Goal: Transaction & Acquisition: Purchase product/service

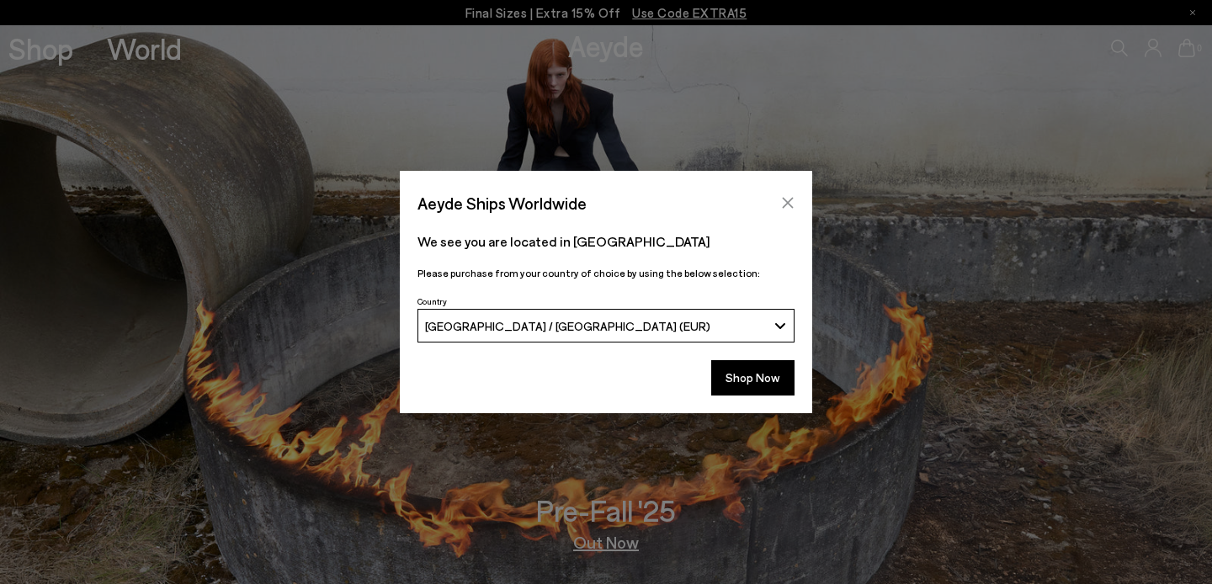
click at [791, 199] on icon "Close" at bounding box center [788, 203] width 11 height 11
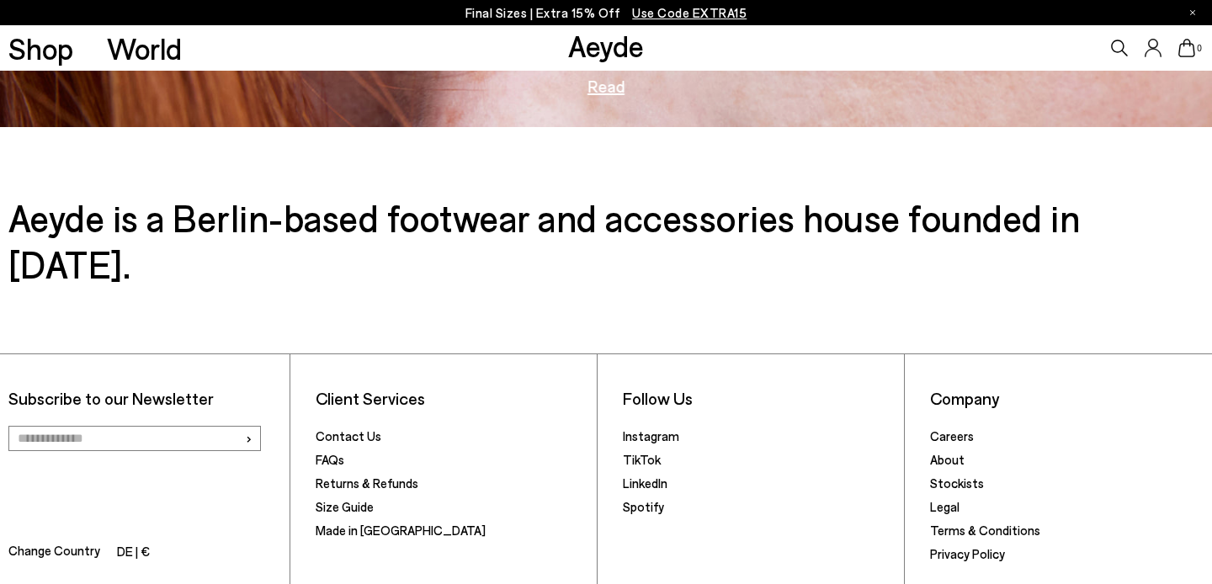
scroll to position [2692, 0]
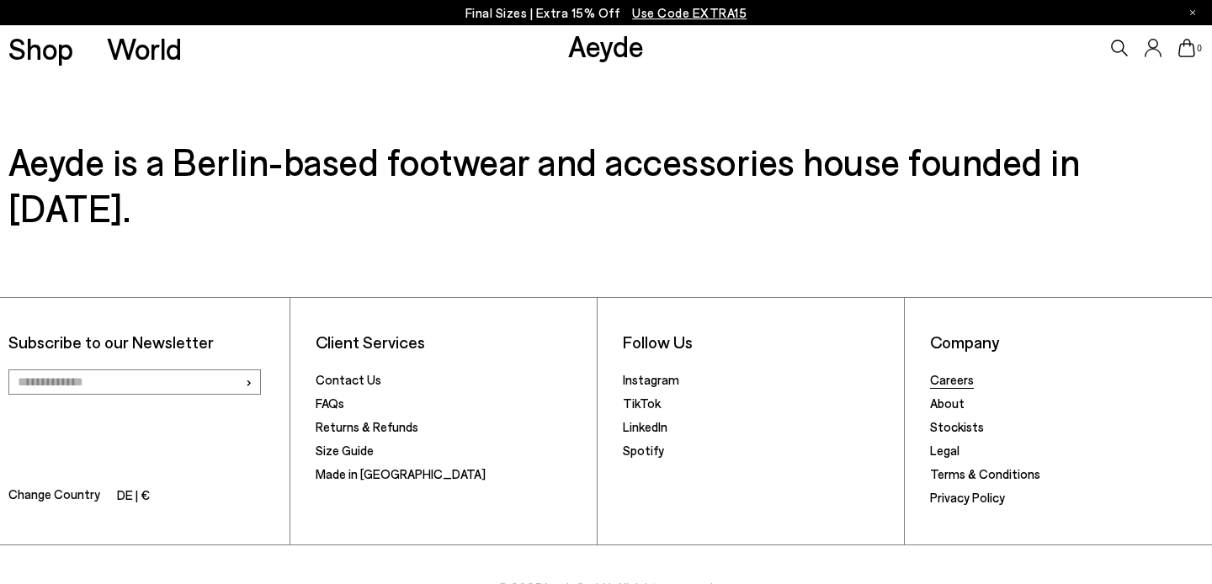
click at [949, 372] on link "Careers" at bounding box center [952, 379] width 44 height 15
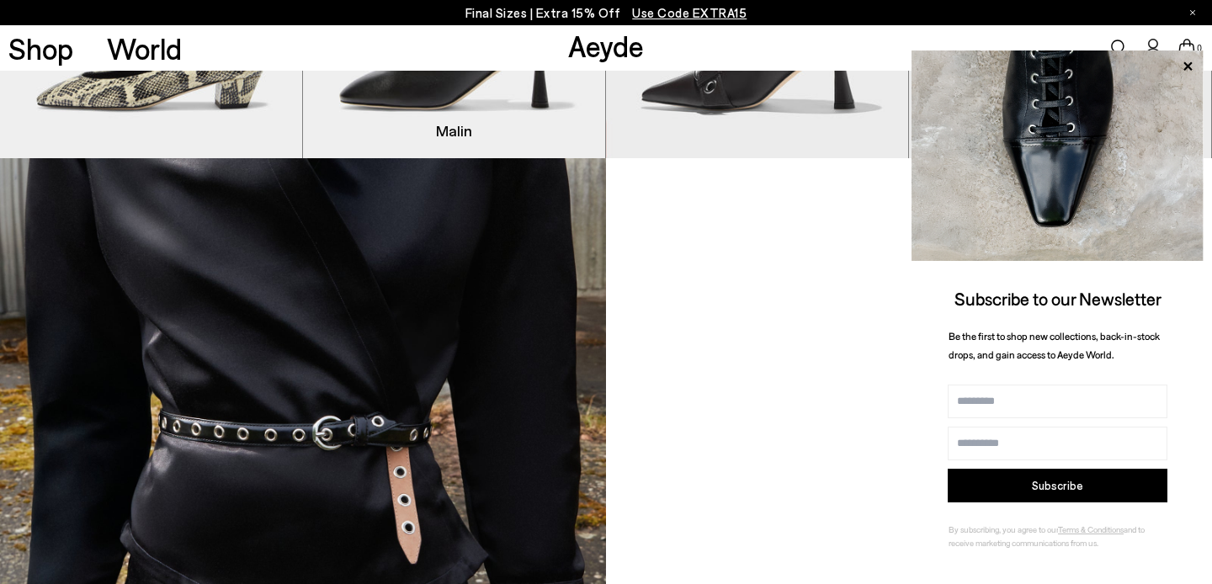
scroll to position [1353, 0]
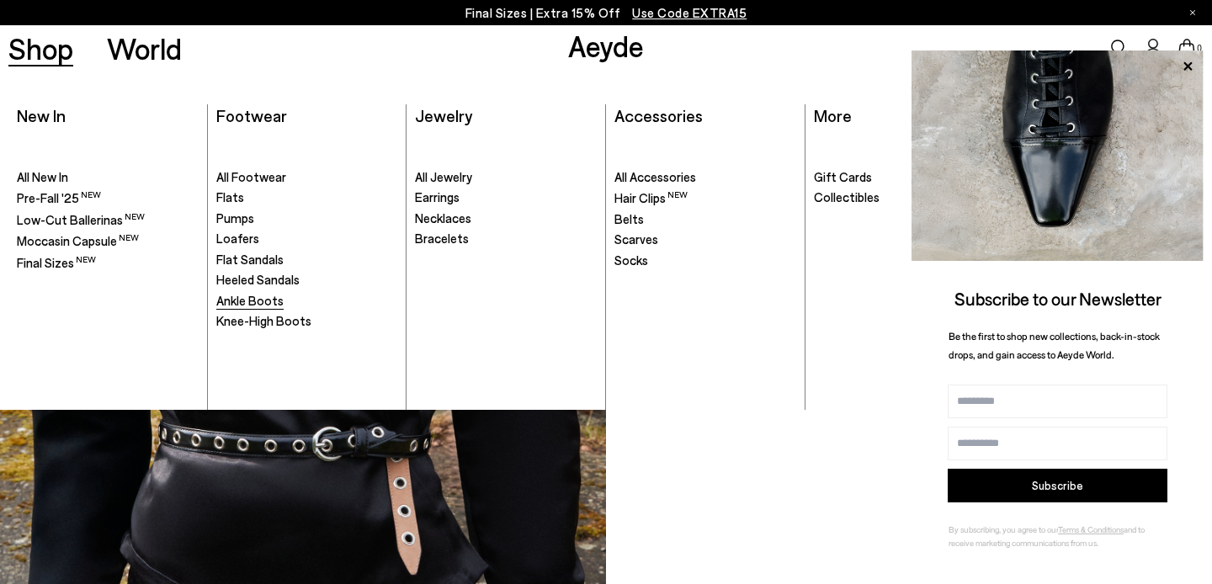
click at [252, 298] on span "Ankle Boots" at bounding box center [249, 300] width 67 height 15
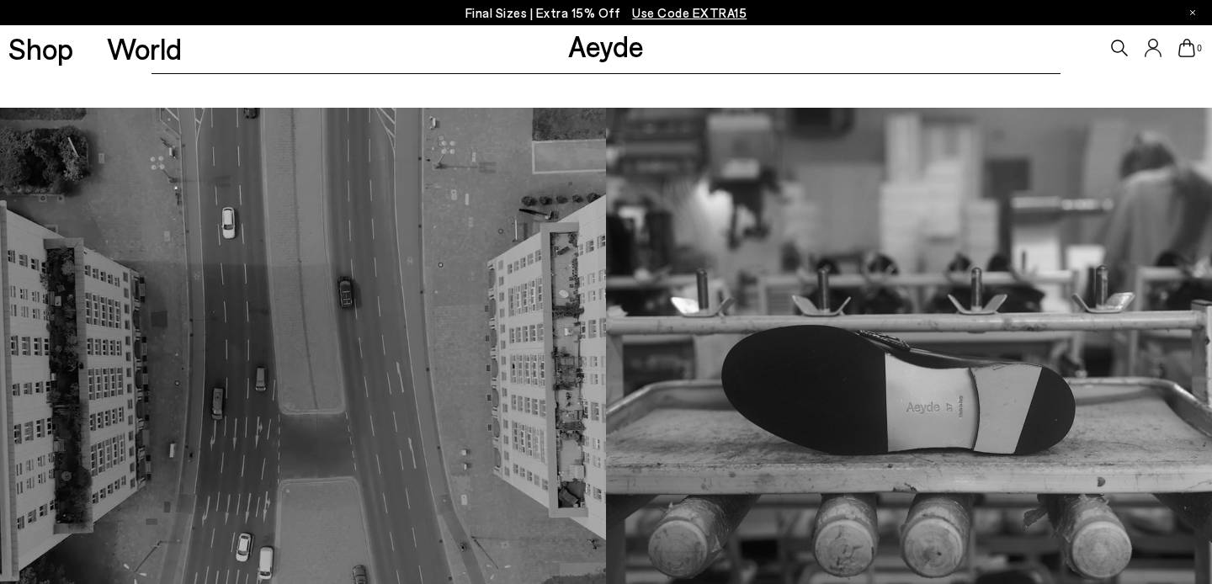
scroll to position [980, 0]
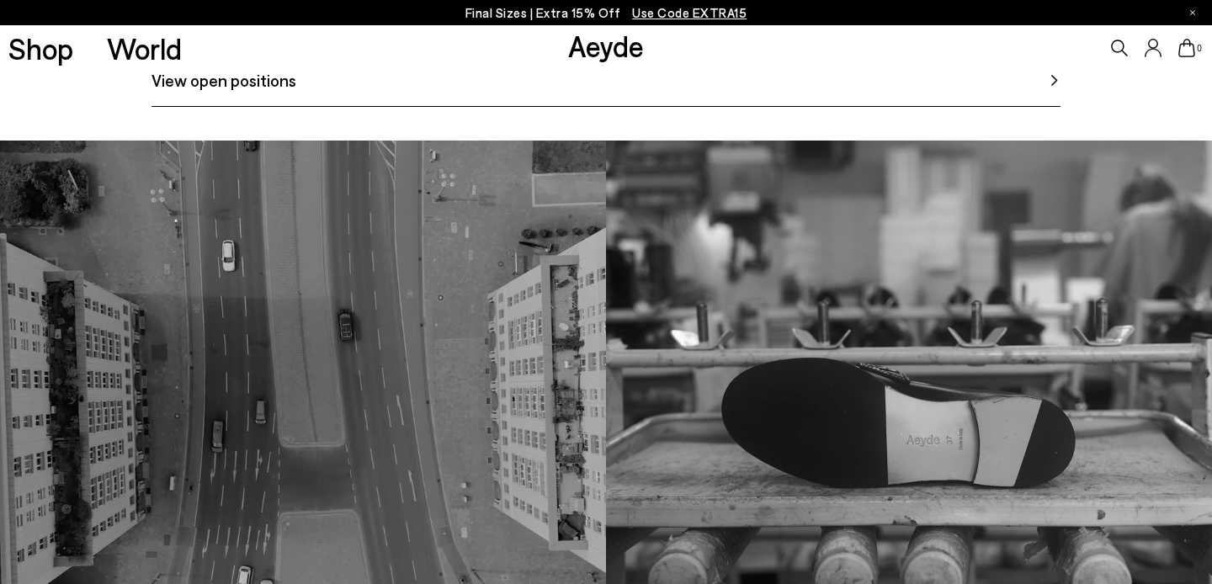
click at [230, 93] on span "View open positions" at bounding box center [223, 79] width 145 height 25
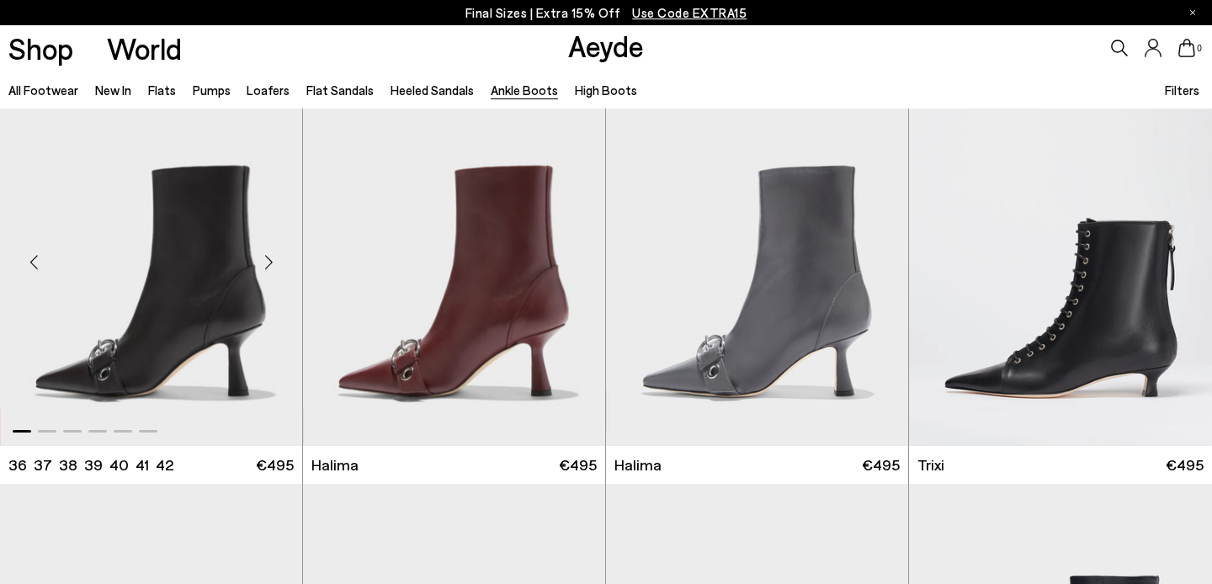
scroll to position [72, 0]
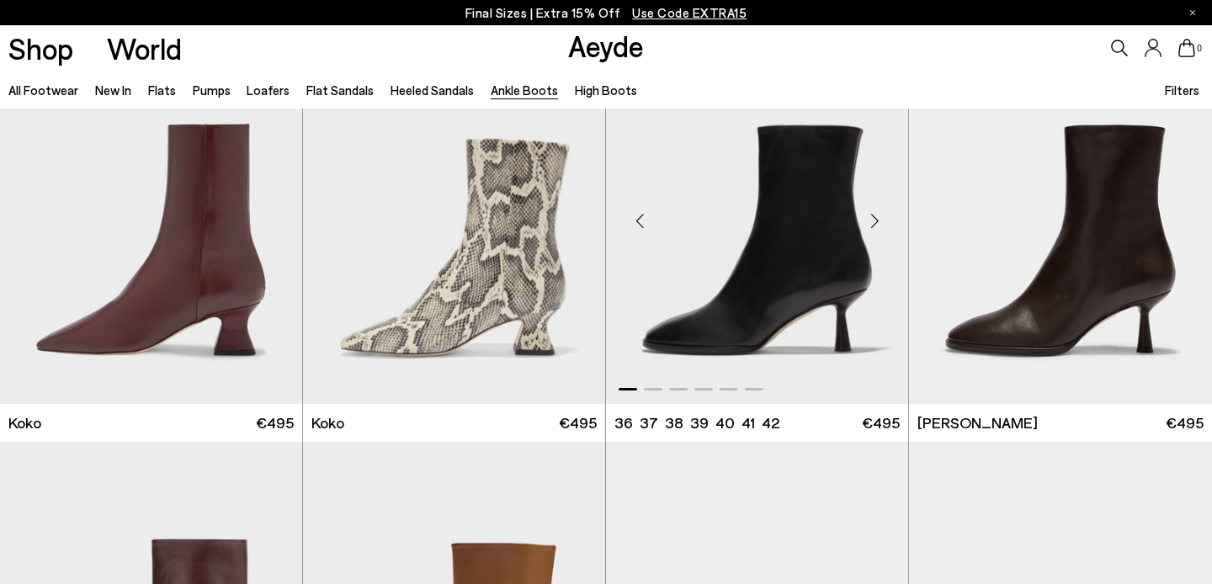
scroll to position [953, 0]
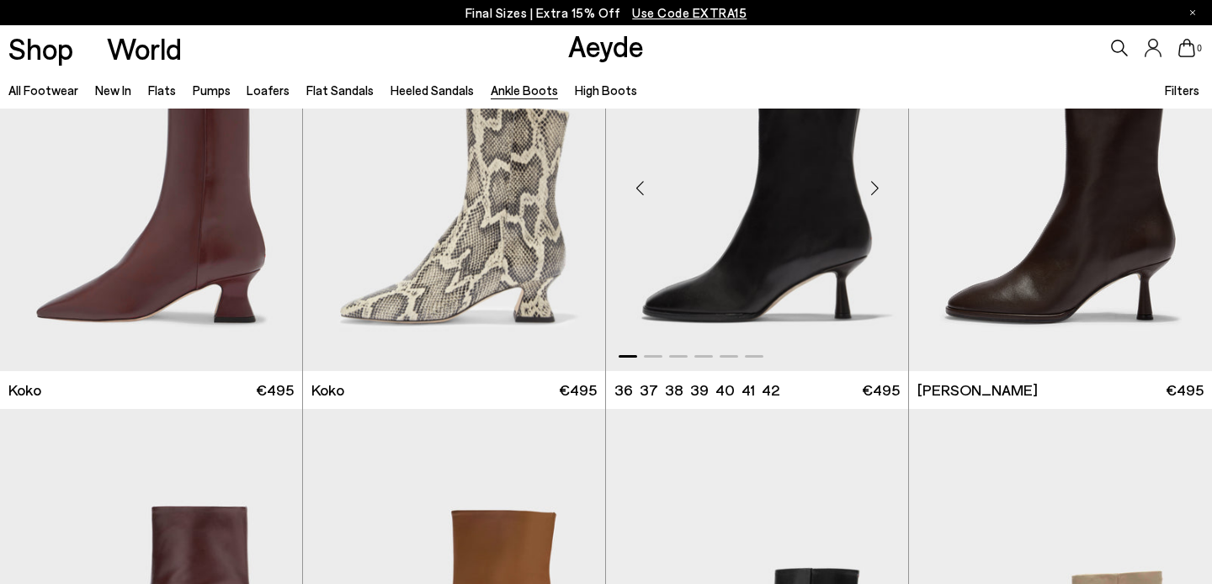
click at [800, 193] on img "1 / 6" at bounding box center [757, 182] width 302 height 380
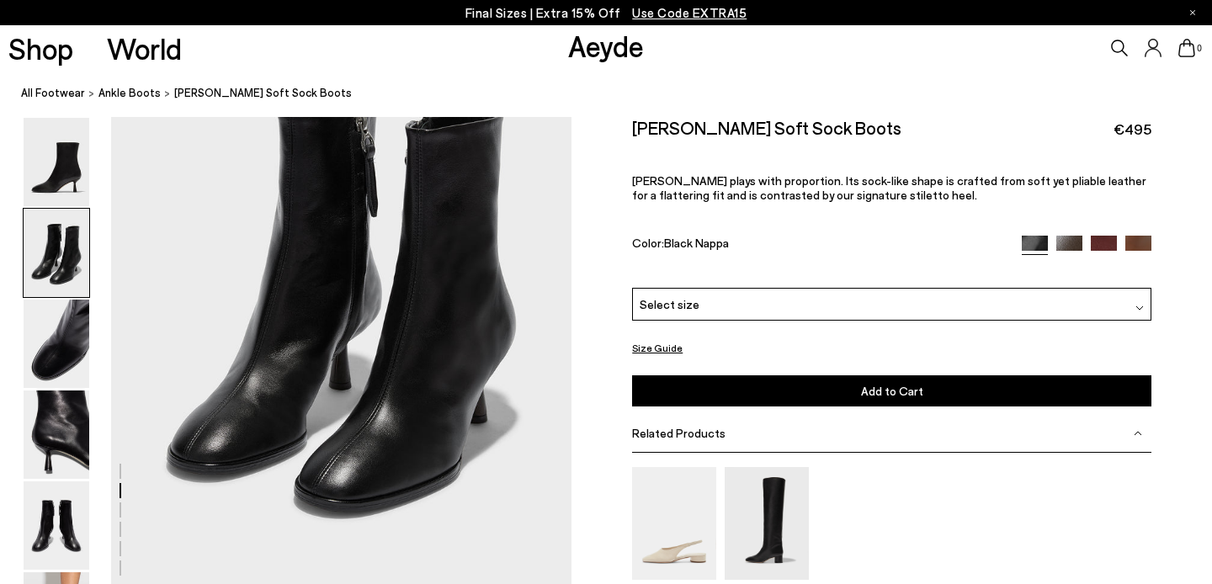
scroll to position [755, 0]
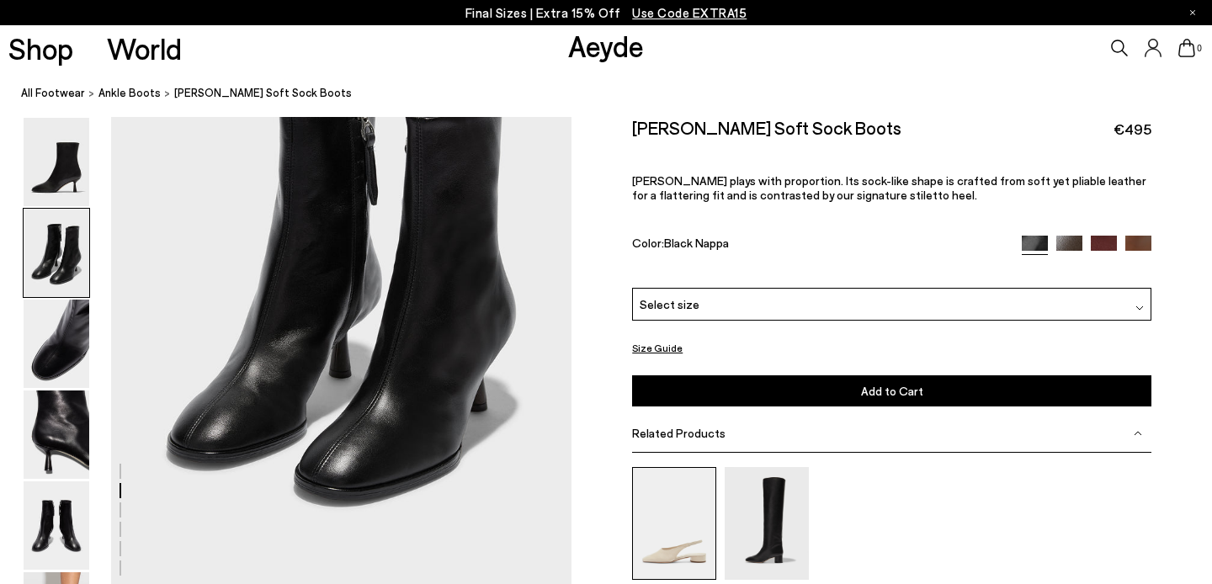
click at [694, 467] on img at bounding box center [674, 523] width 84 height 112
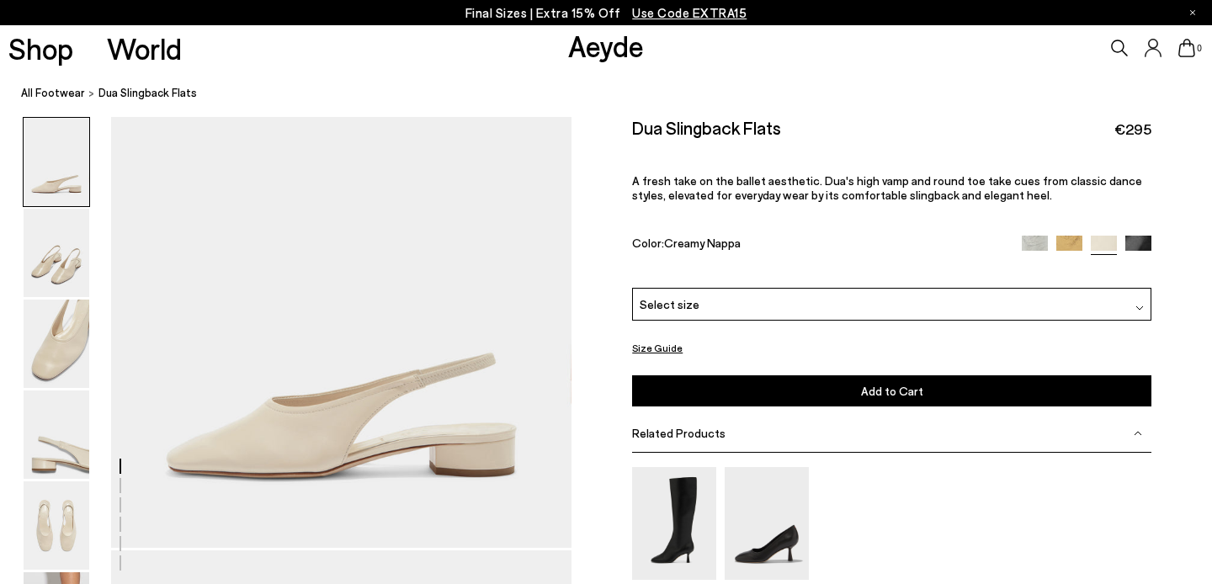
scroll to position [40, 0]
